Goal: Find specific page/section: Find specific page/section

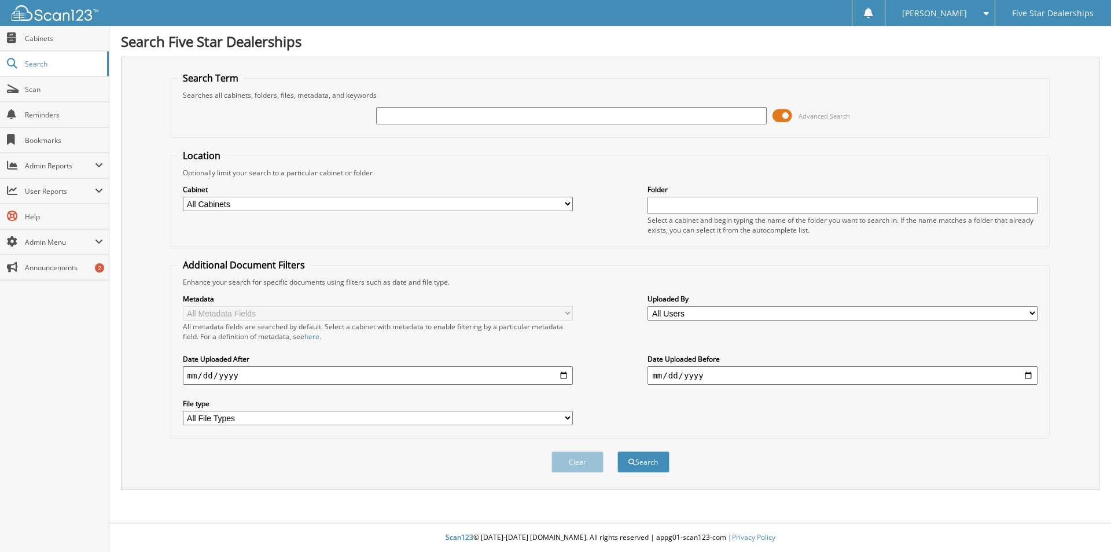
click at [398, 118] on input "text" at bounding box center [571, 115] width 390 height 17
type input "33071-2025"
click at [618, 452] on button "Search" at bounding box center [644, 462] width 52 height 21
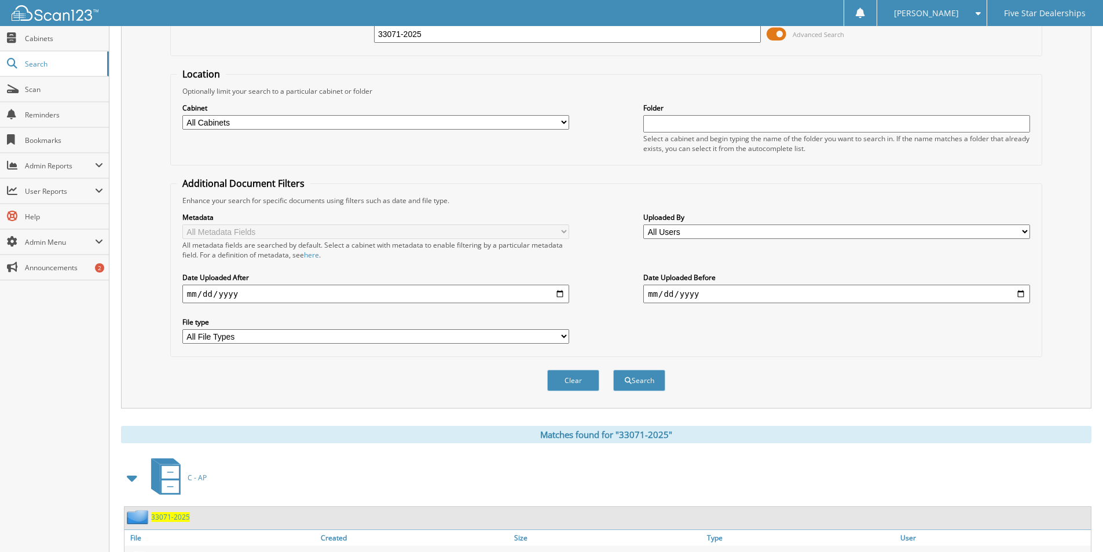
scroll to position [347, 0]
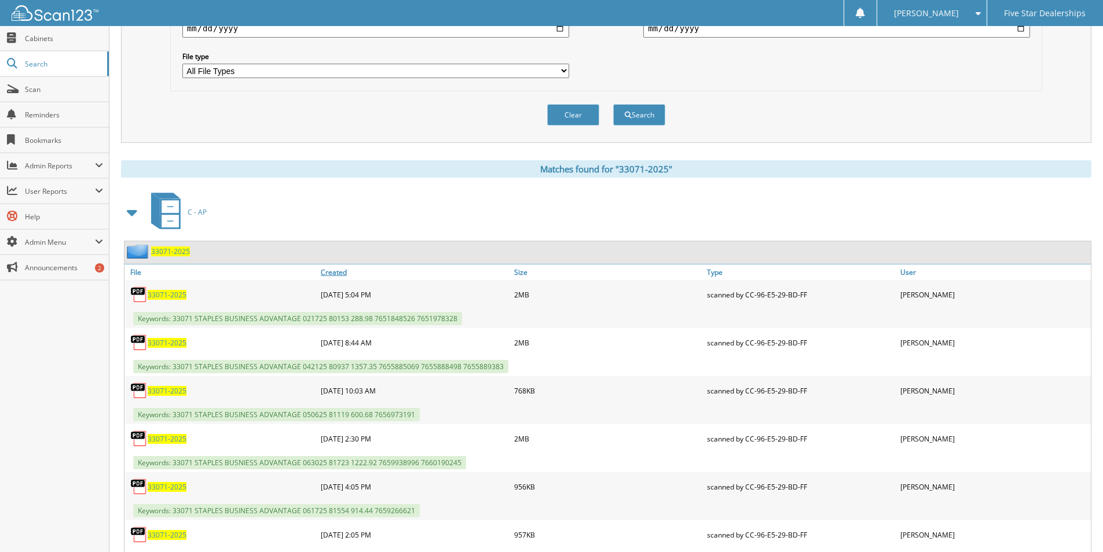
click at [338, 272] on link "Created" at bounding box center [414, 273] width 193 height 16
click at [170, 293] on span "33071-2025" at bounding box center [167, 295] width 39 height 10
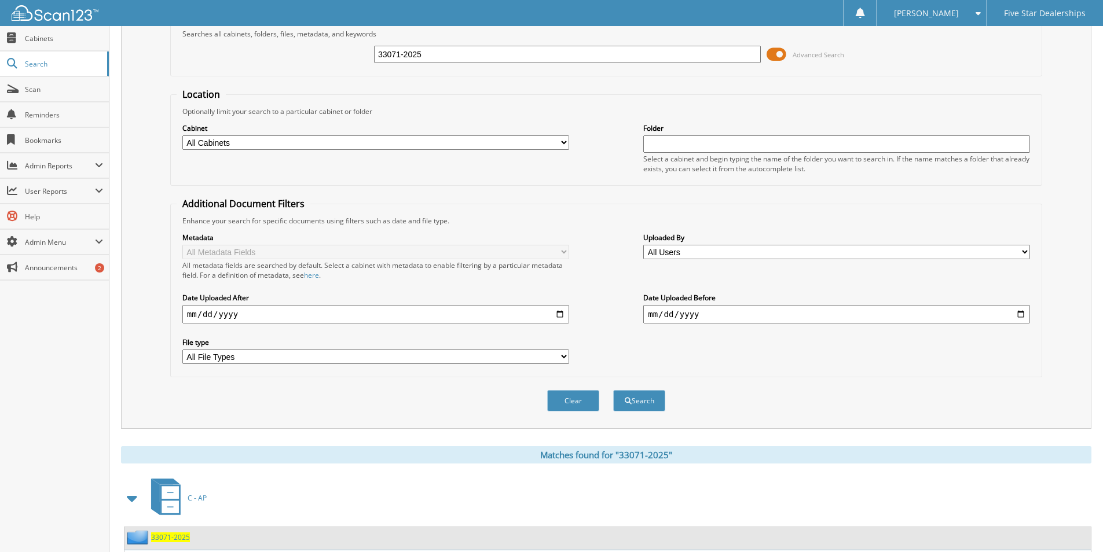
scroll to position [0, 0]
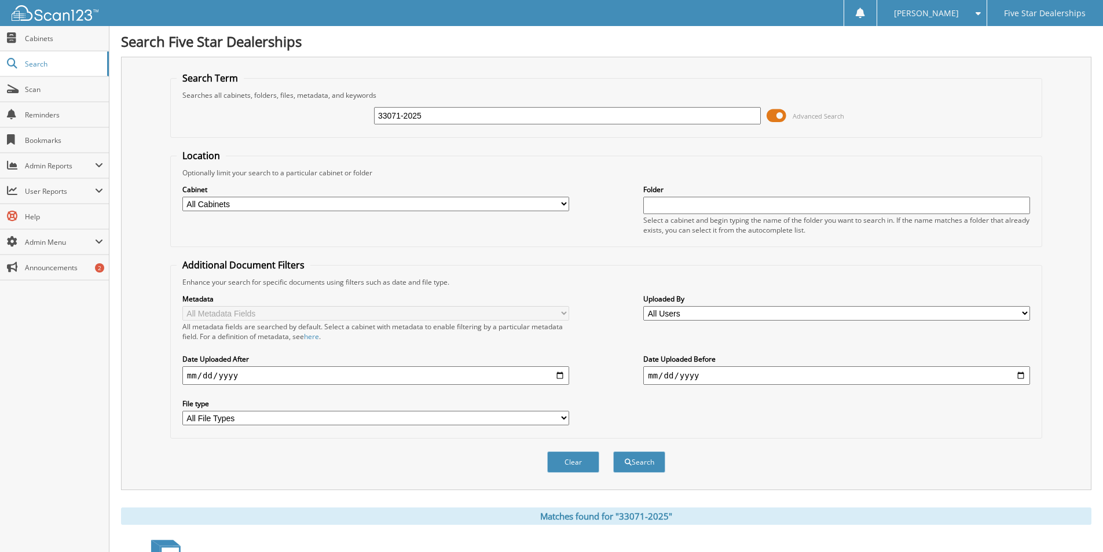
click at [434, 118] on input "33071-2025" at bounding box center [567, 115] width 387 height 17
type input "33071-2024"
click at [613, 452] on button "Search" at bounding box center [639, 462] width 52 height 21
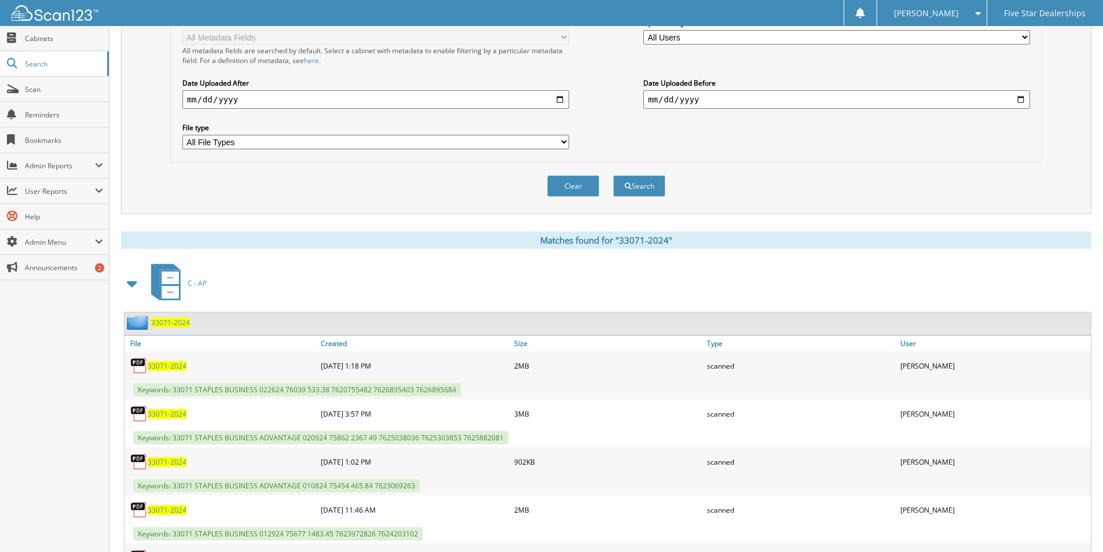
scroll to position [347, 0]
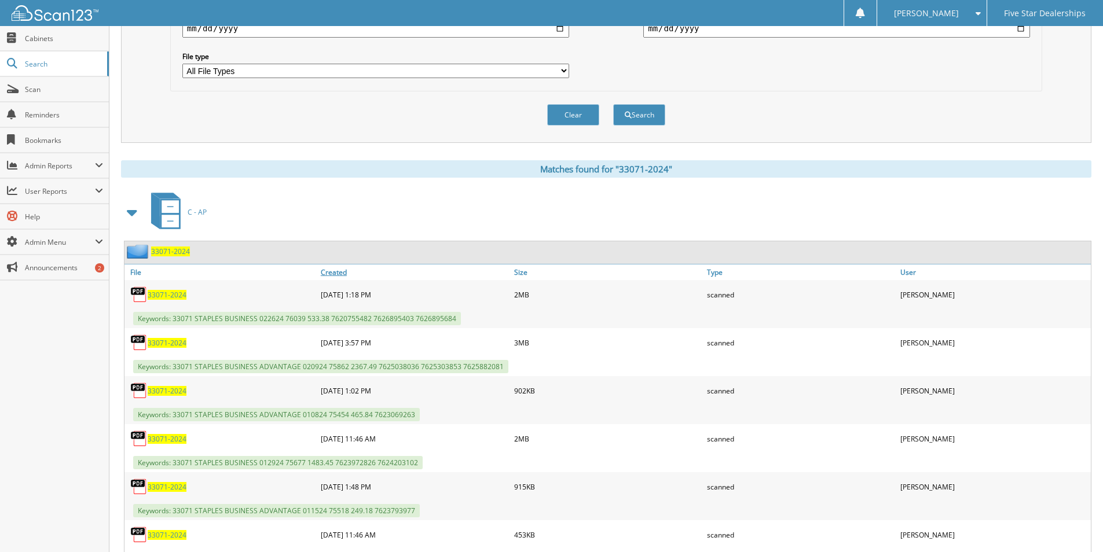
click at [335, 273] on link "Created" at bounding box center [414, 273] width 193 height 16
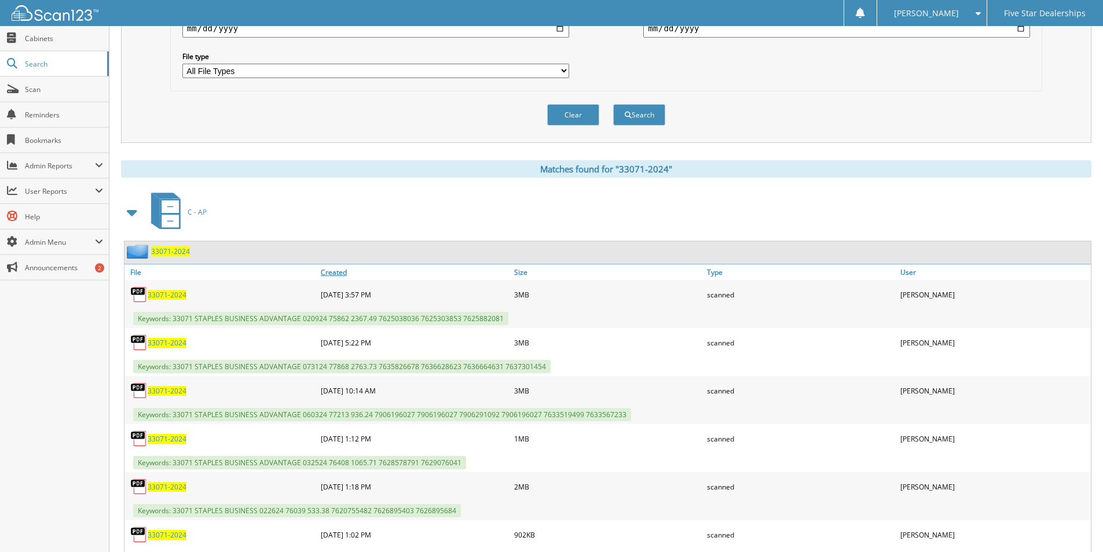
click at [335, 273] on link "Created" at bounding box center [414, 273] width 193 height 16
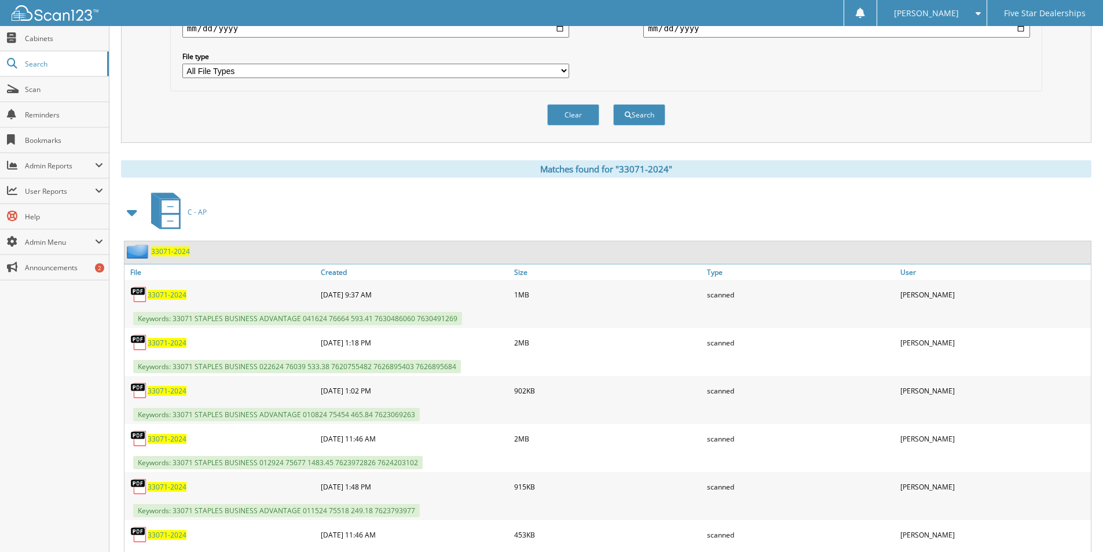
click at [173, 252] on span "33071-2024" at bounding box center [170, 252] width 39 height 10
